Goal: Navigation & Orientation: Find specific page/section

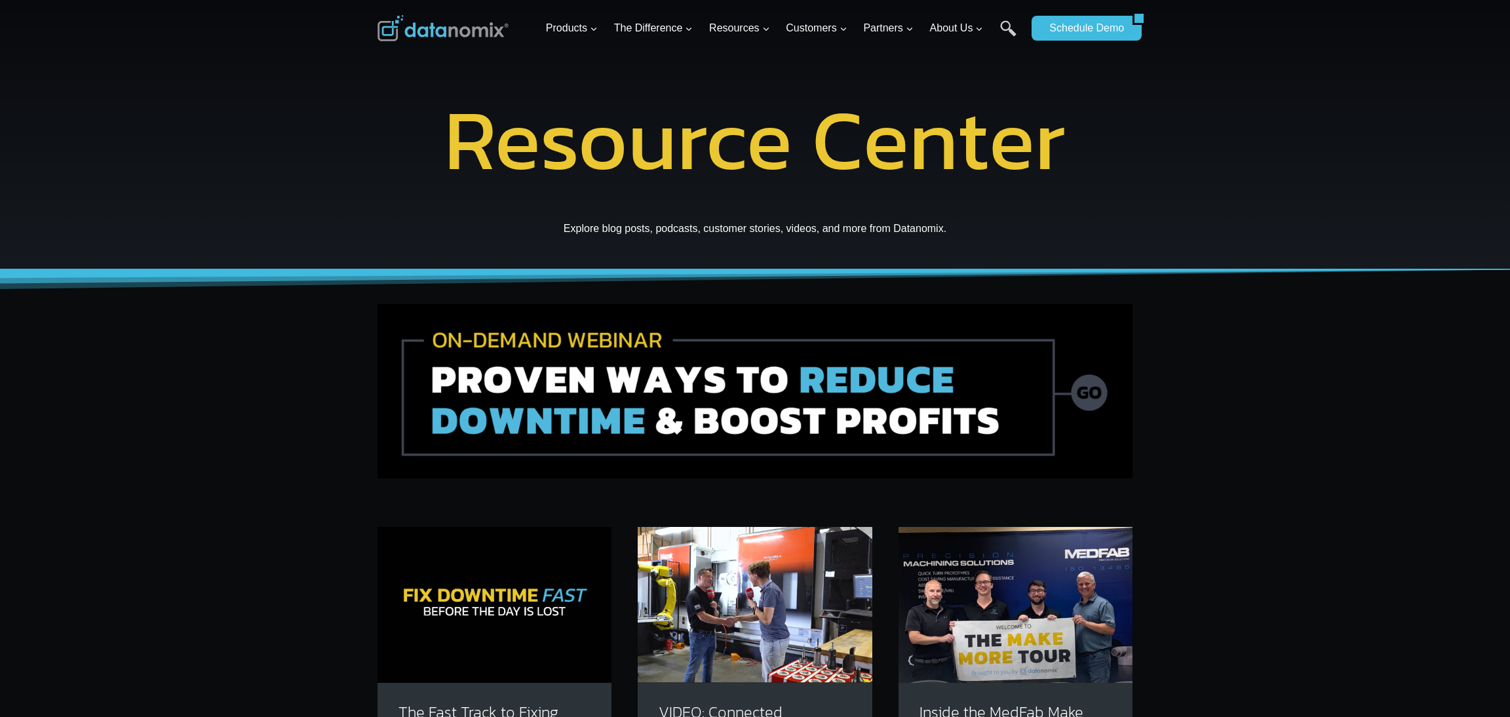
click at [409, 26] on img at bounding box center [442, 28] width 131 height 26
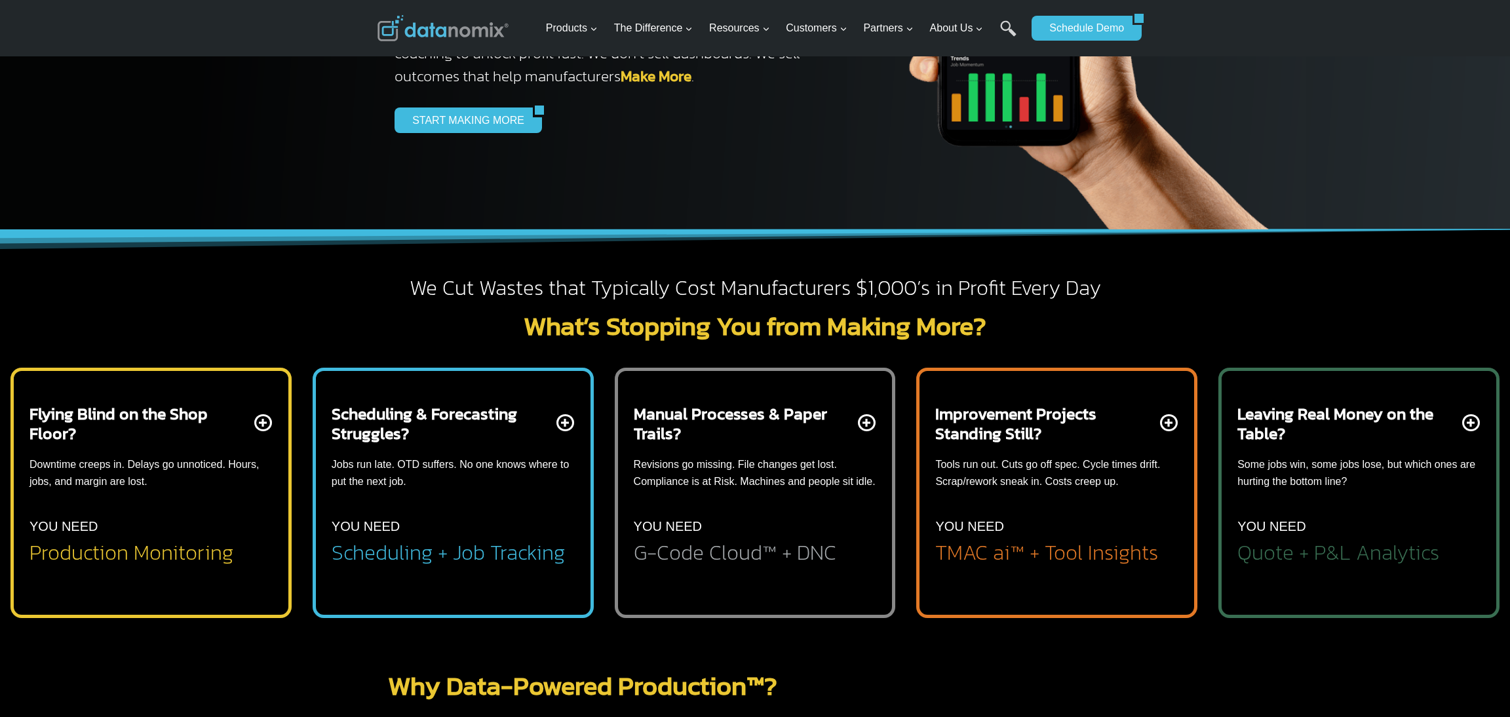
scroll to position [409, 0]
